Goal: Obtain resource: Obtain resource

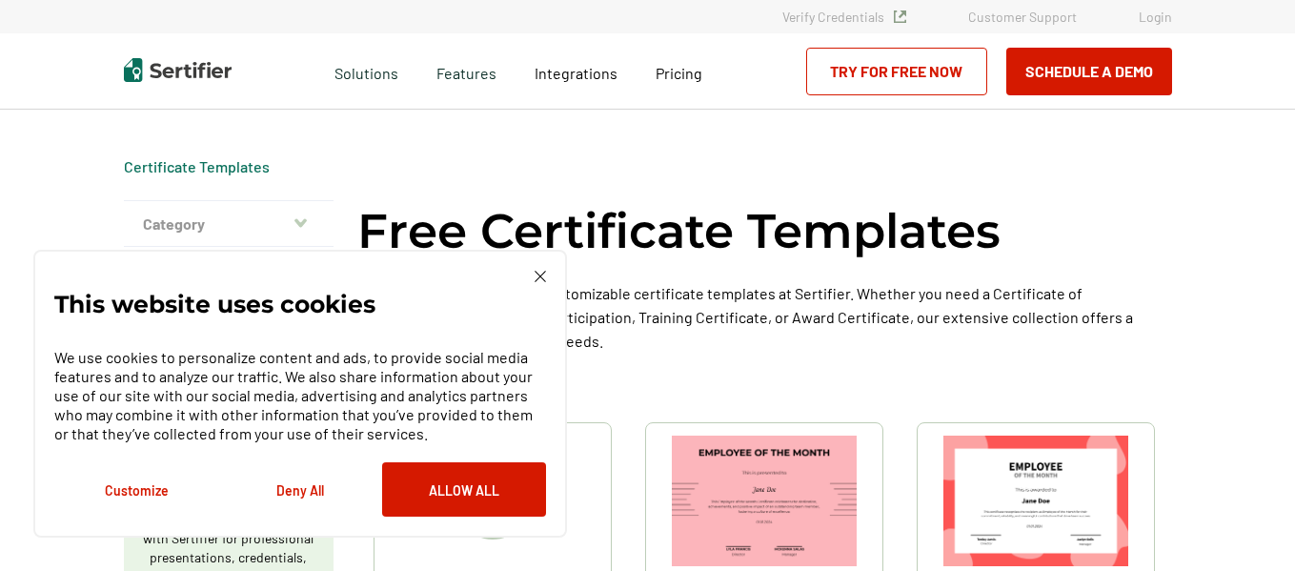
click at [538, 274] on img at bounding box center [540, 276] width 11 height 11
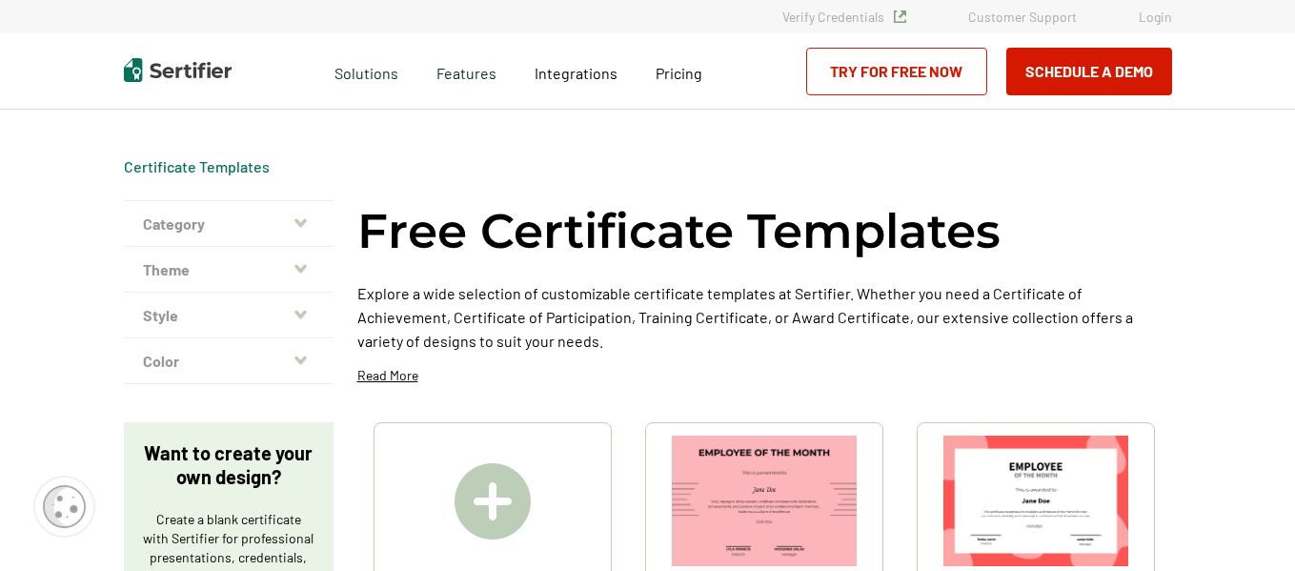
click at [301, 209] on button "Category" at bounding box center [229, 224] width 210 height 46
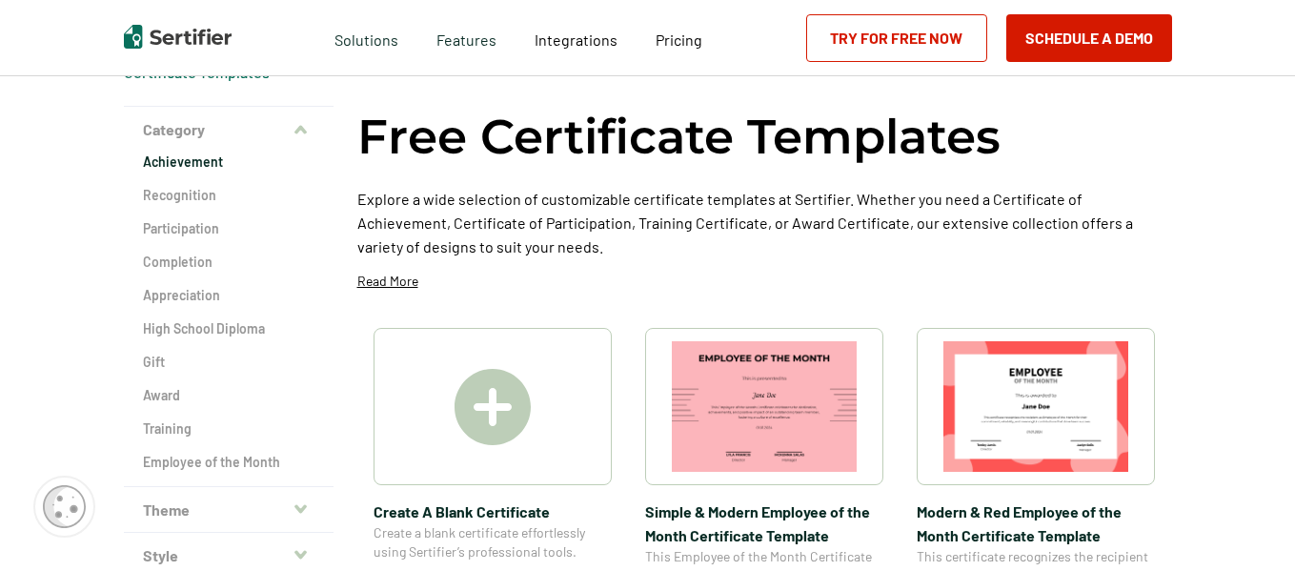
scroll to position [96, 0]
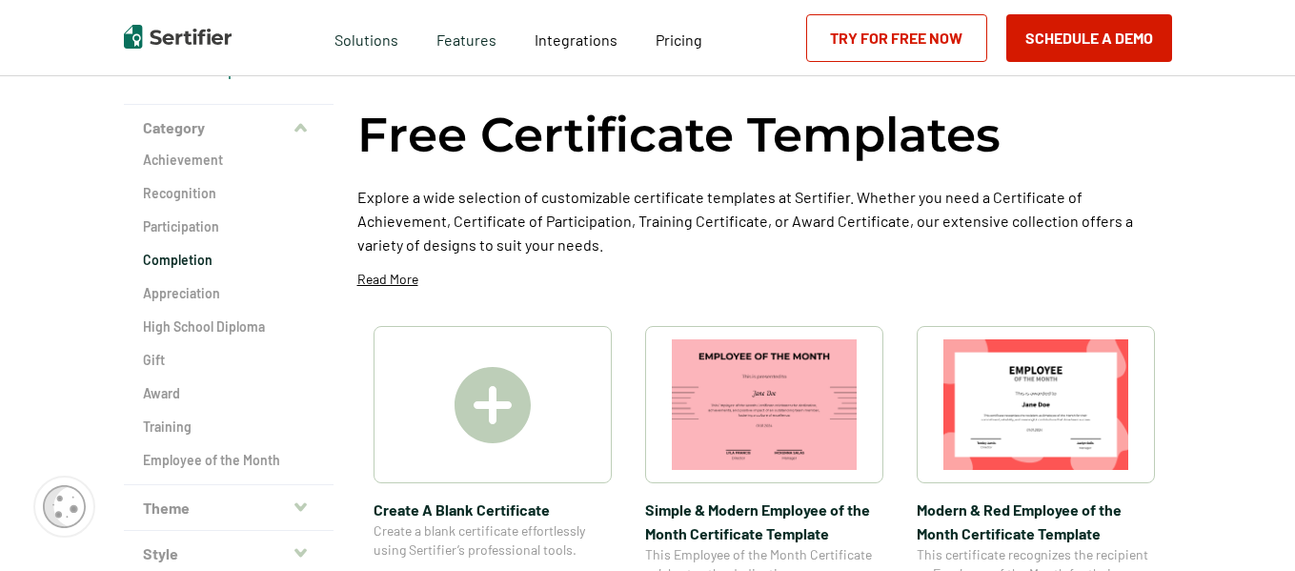
click at [199, 252] on h2 "Completion" at bounding box center [229, 260] width 172 height 19
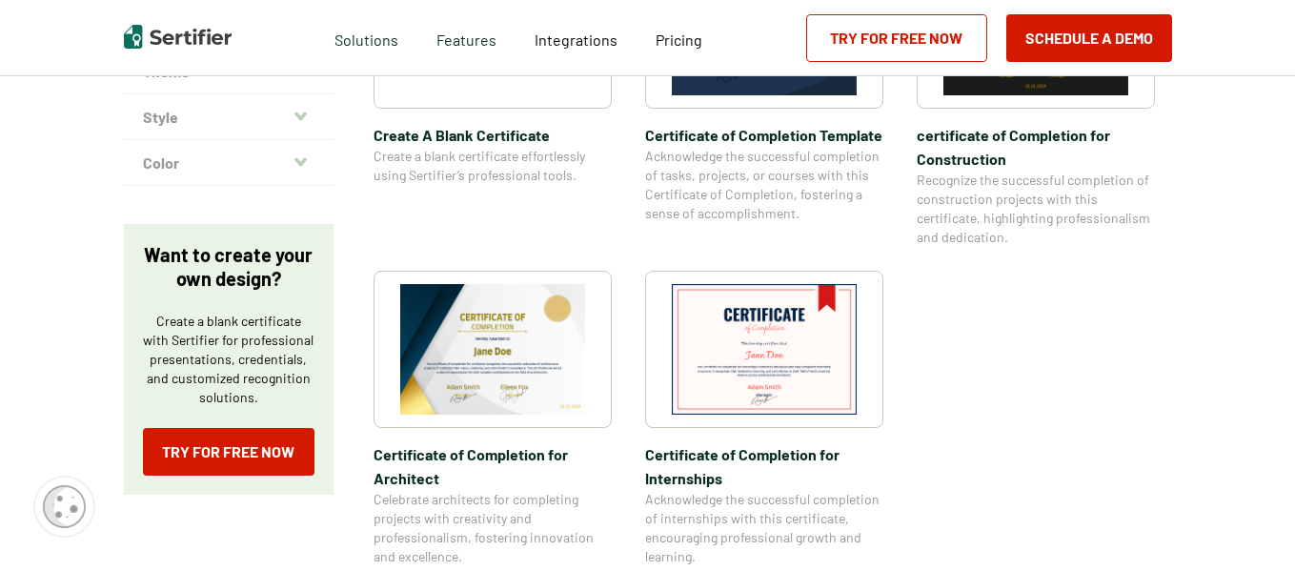
scroll to position [534, 0]
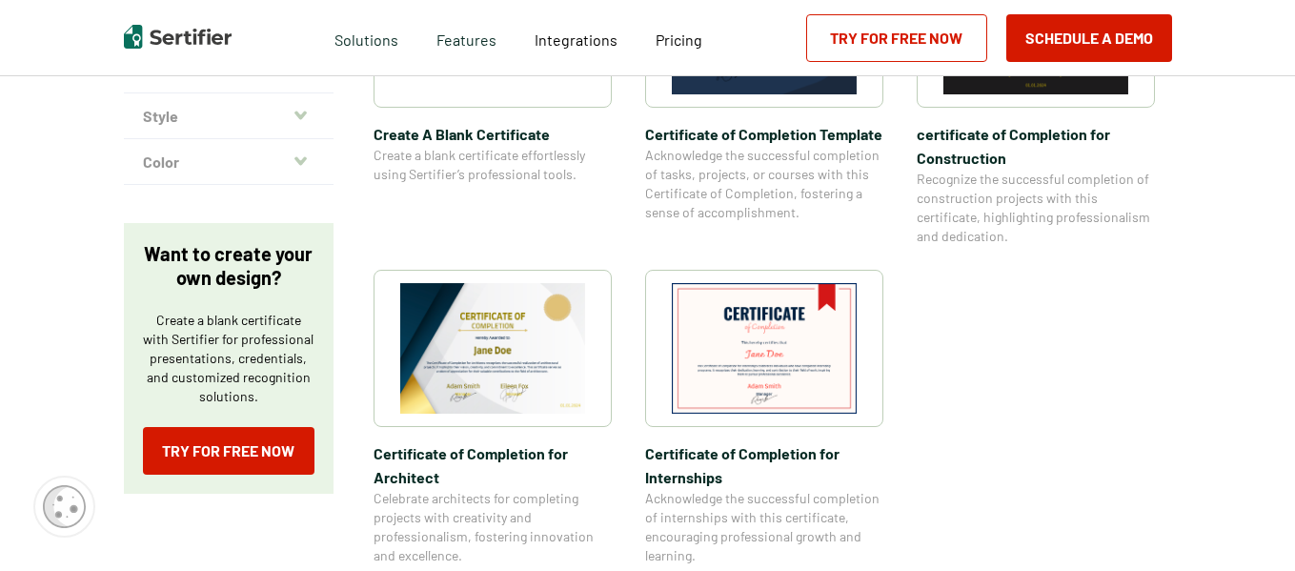
click at [501, 365] on img at bounding box center [492, 348] width 185 height 131
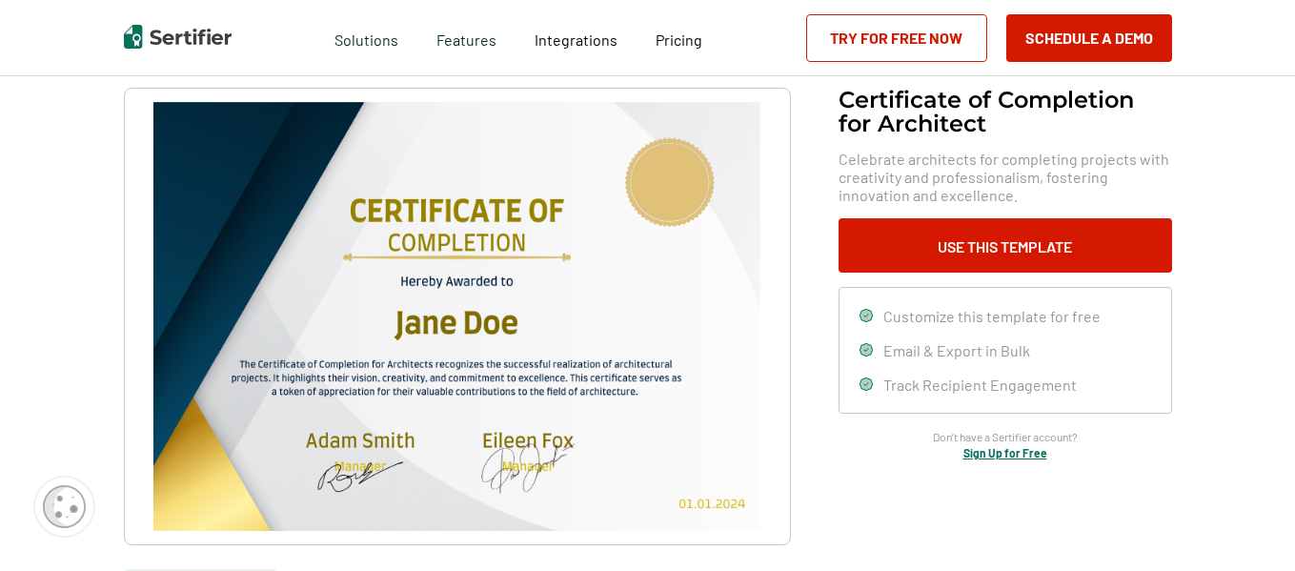
scroll to position [110, 0]
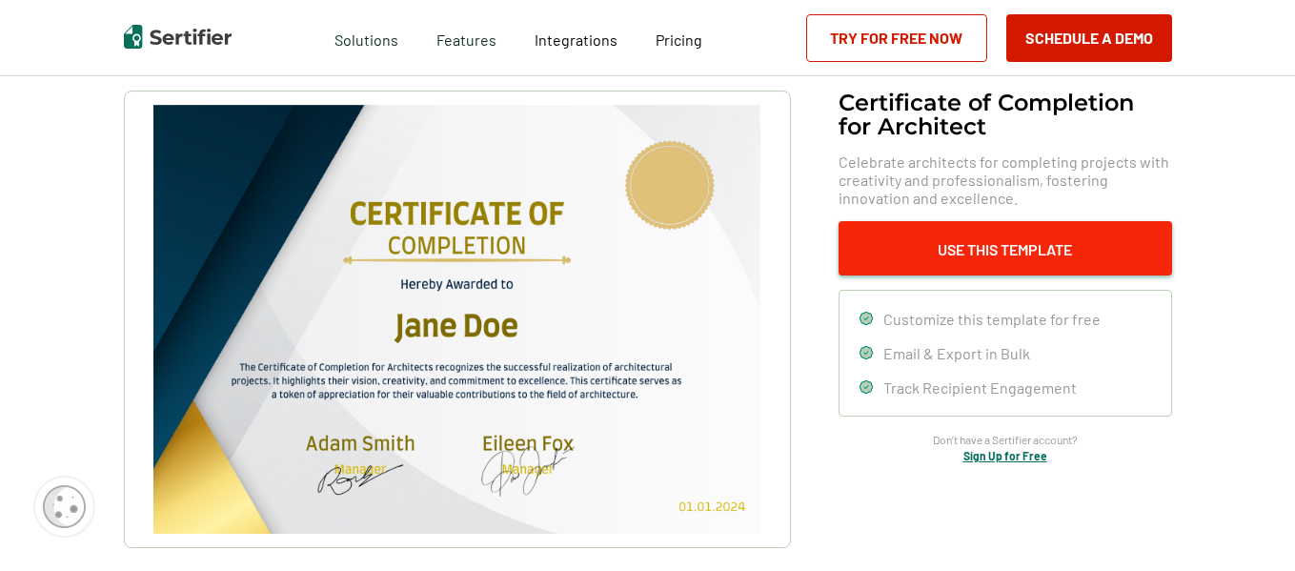
click at [953, 234] on button "Use This Template" at bounding box center [1006, 248] width 334 height 54
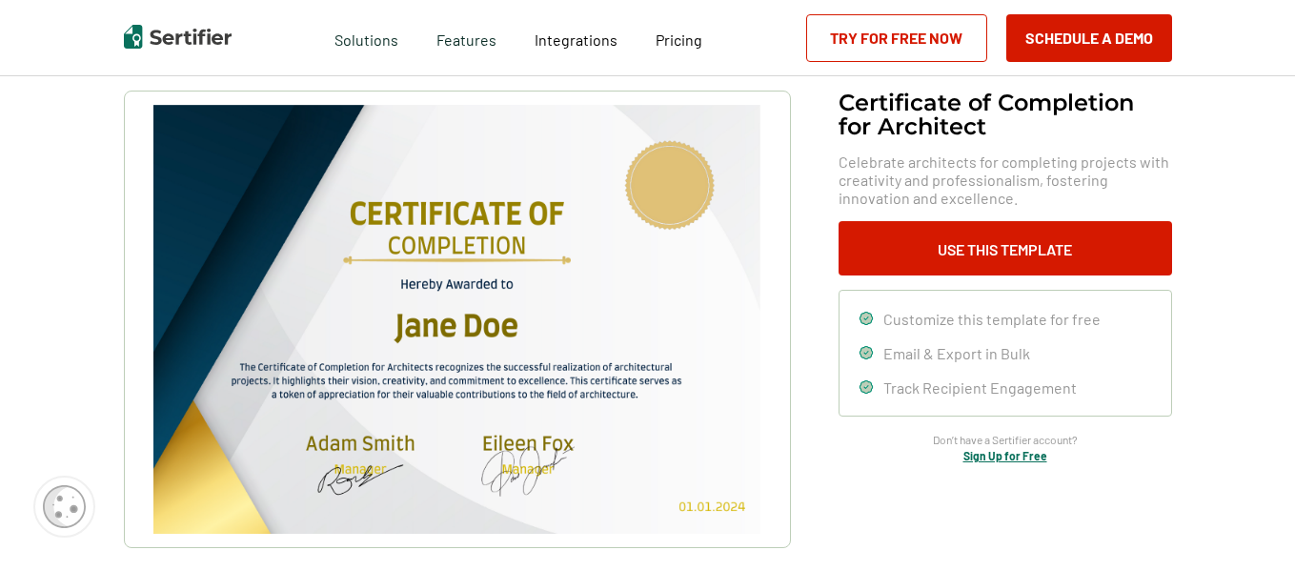
click at [845, 492] on div "Certificate of Completion​ for Architect Celebrate architects for completing pr…" at bounding box center [648, 370] width 1048 height 558
